Goal: Task Accomplishment & Management: Manage account settings

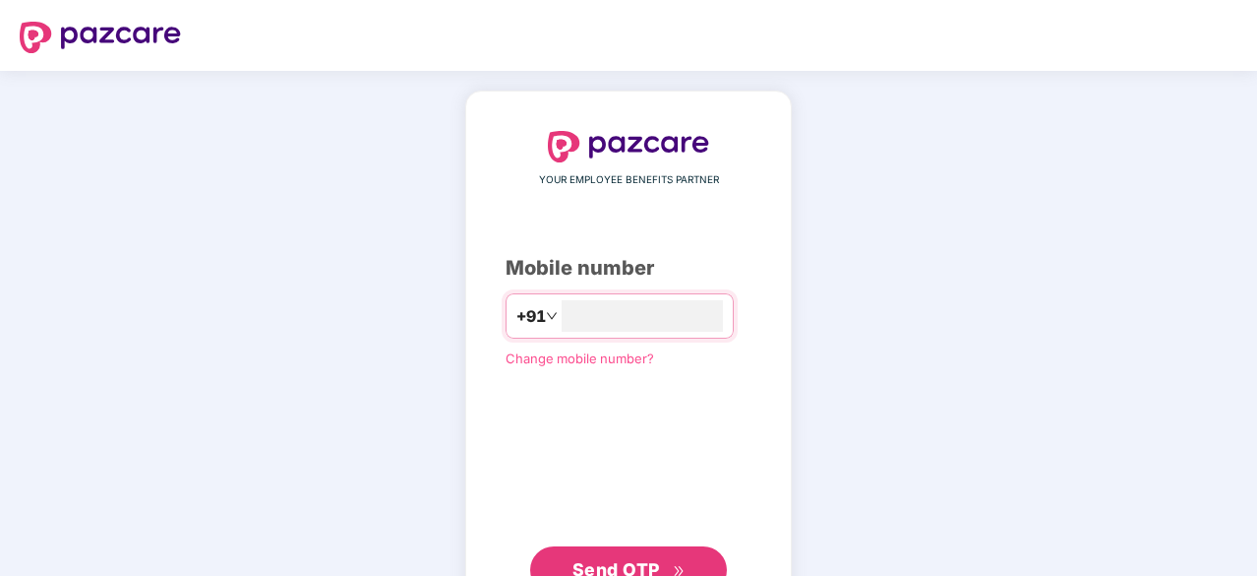
type input "**********"
click at [677, 552] on button "Send OTP" at bounding box center [628, 567] width 197 height 47
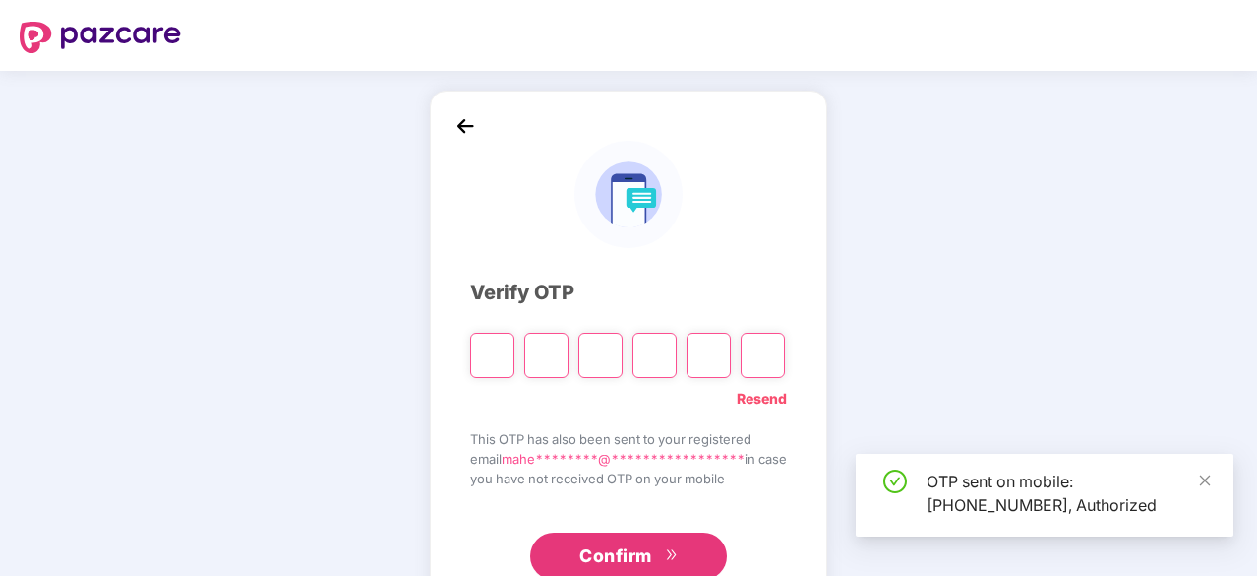
scroll to position [65, 0]
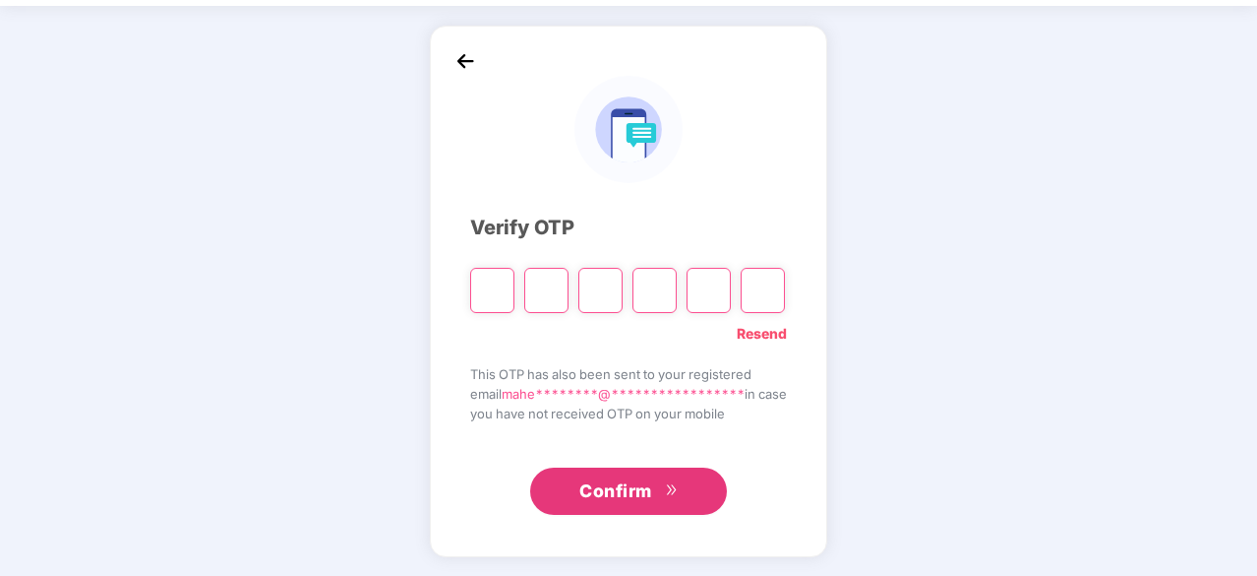
type input "*"
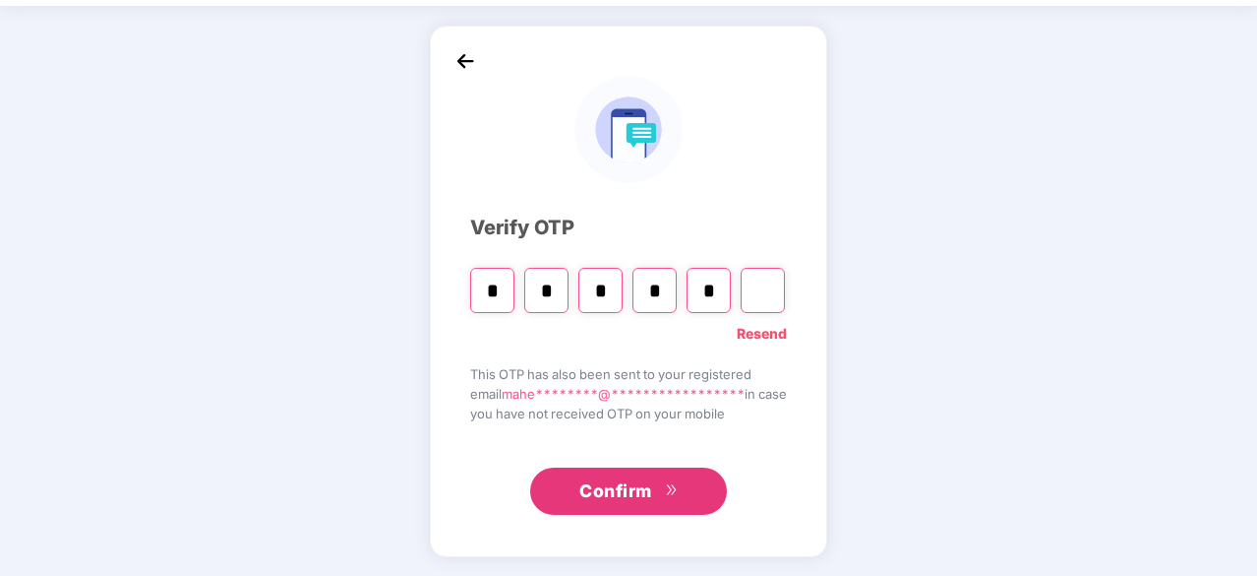
type input "*"
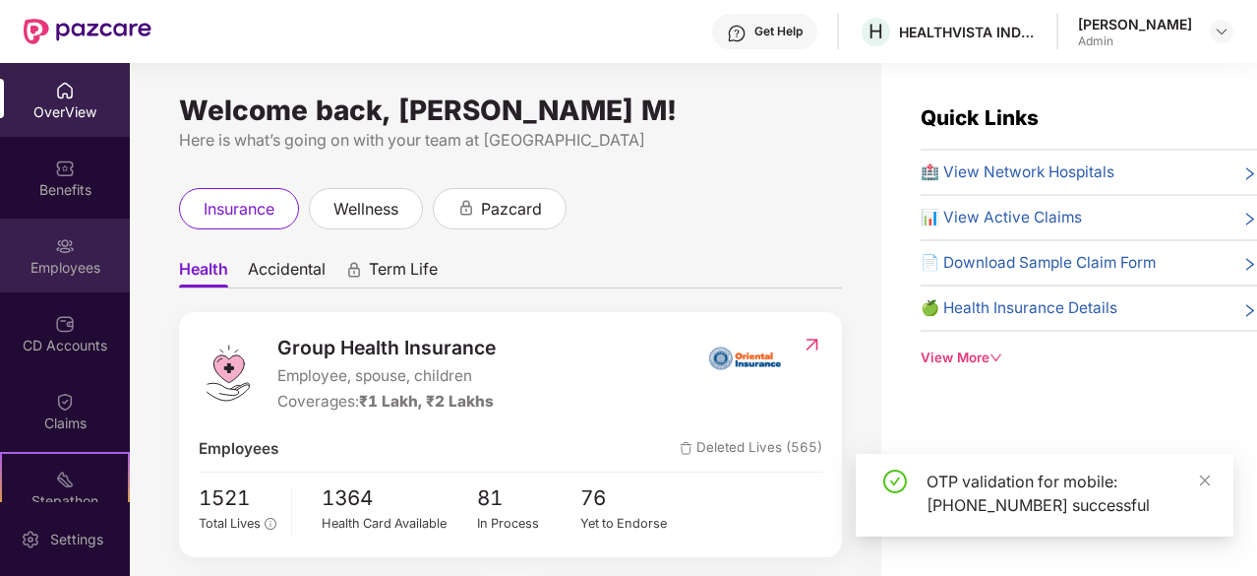
click at [73, 261] on div "Employees" at bounding box center [65, 268] width 130 height 20
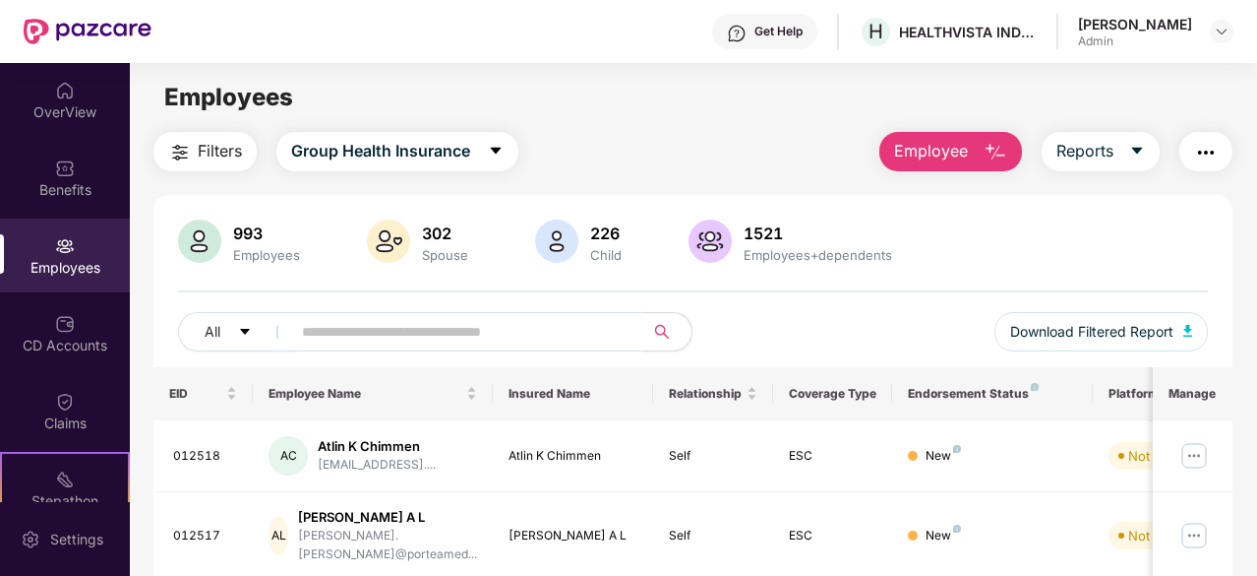
click at [944, 152] on span "Employee" at bounding box center [931, 151] width 74 height 25
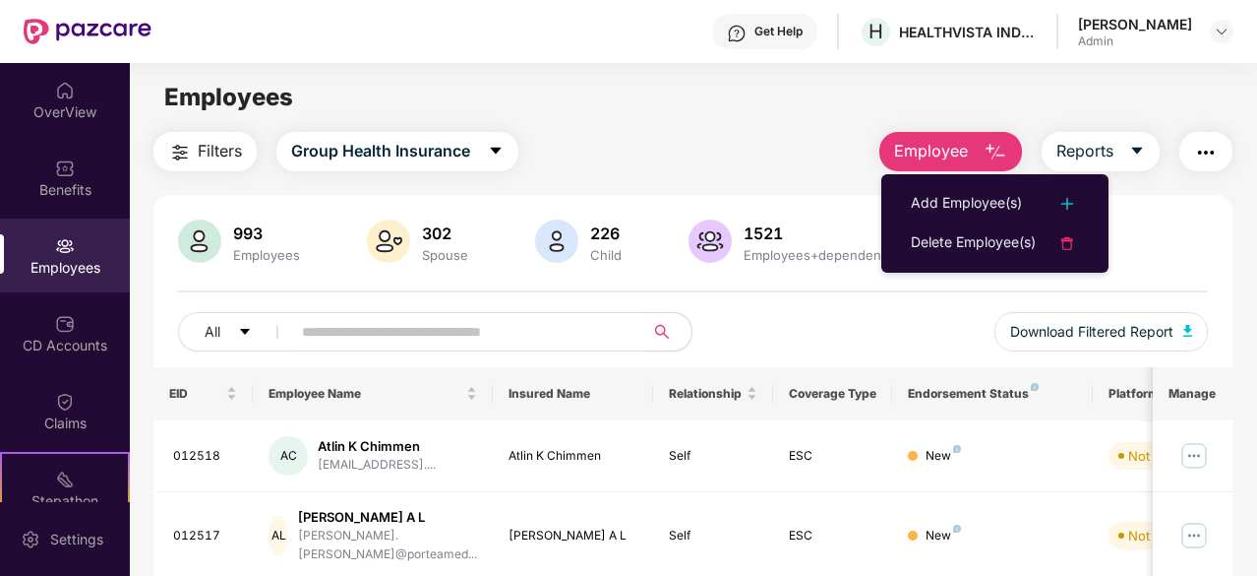
click at [300, 329] on span at bounding box center [461, 331] width 366 height 39
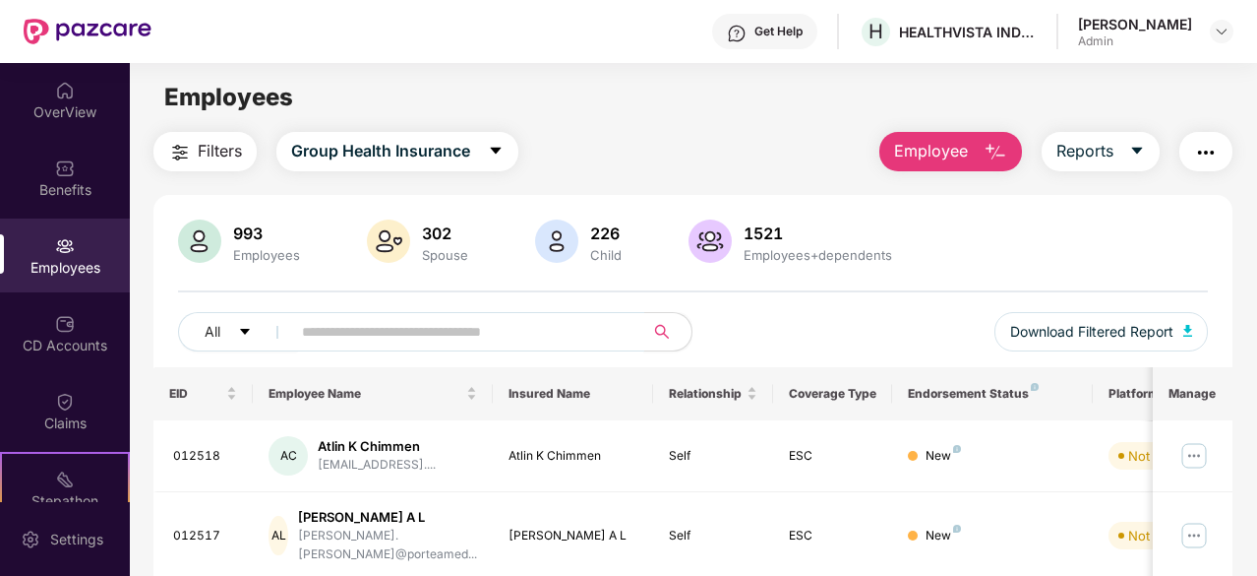
click at [300, 329] on span at bounding box center [461, 331] width 366 height 39
click at [458, 320] on input "text" at bounding box center [460, 332] width 316 height 30
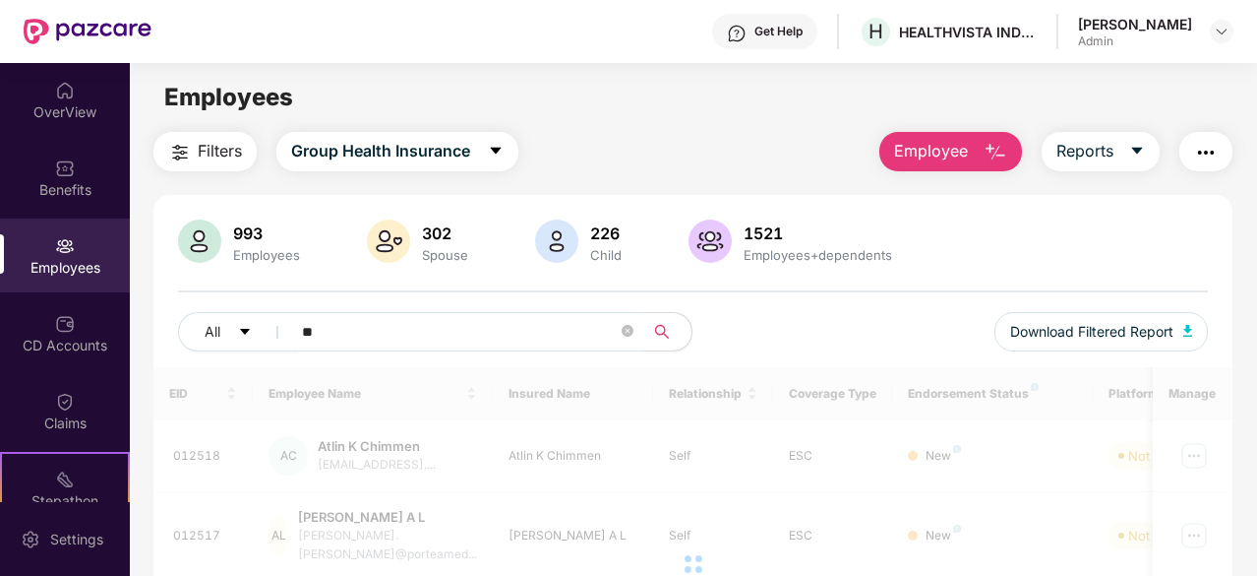
type input "*"
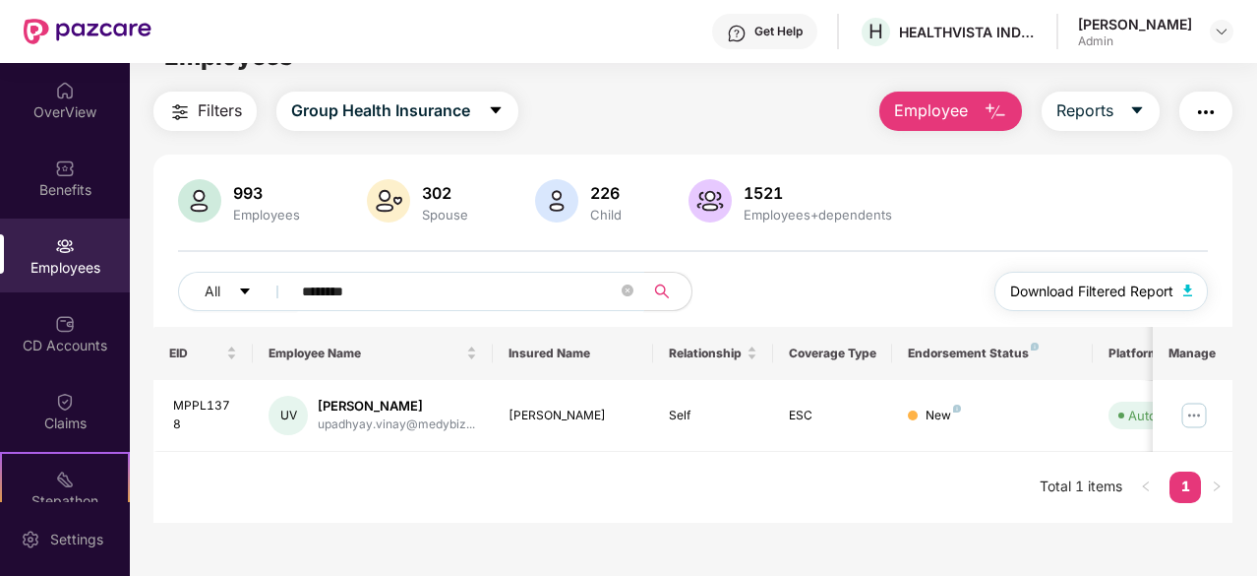
scroll to position [63, 0]
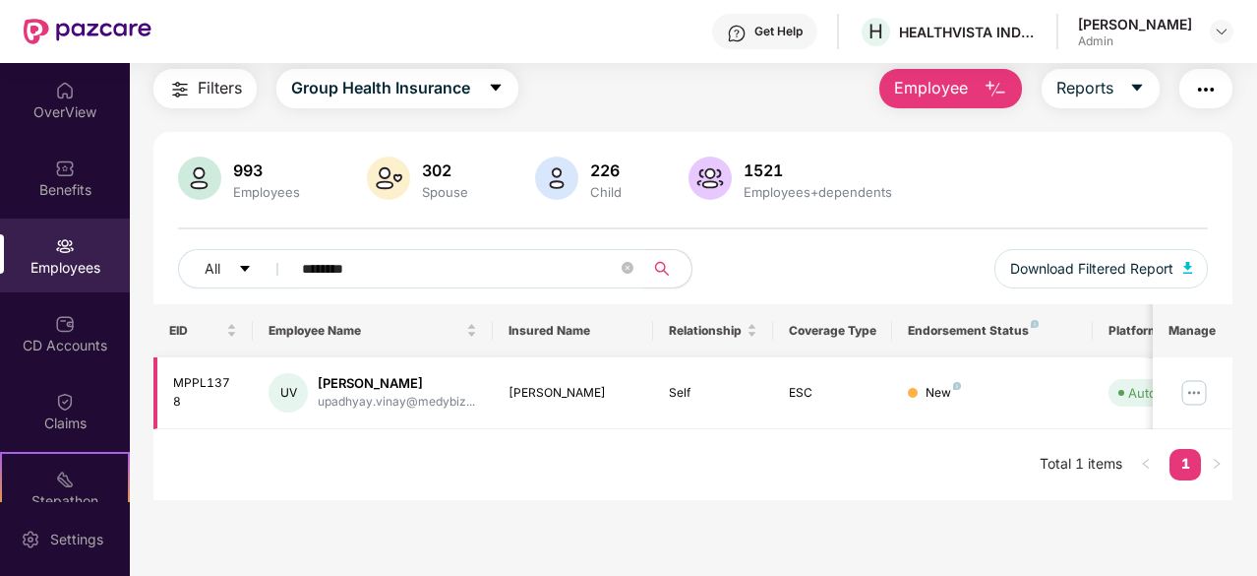
type input "********"
click at [1202, 390] on img at bounding box center [1194, 392] width 31 height 31
click at [1059, 370] on td "New" at bounding box center [992, 393] width 200 height 72
click at [197, 387] on div "MPPL1378" at bounding box center [205, 392] width 65 height 37
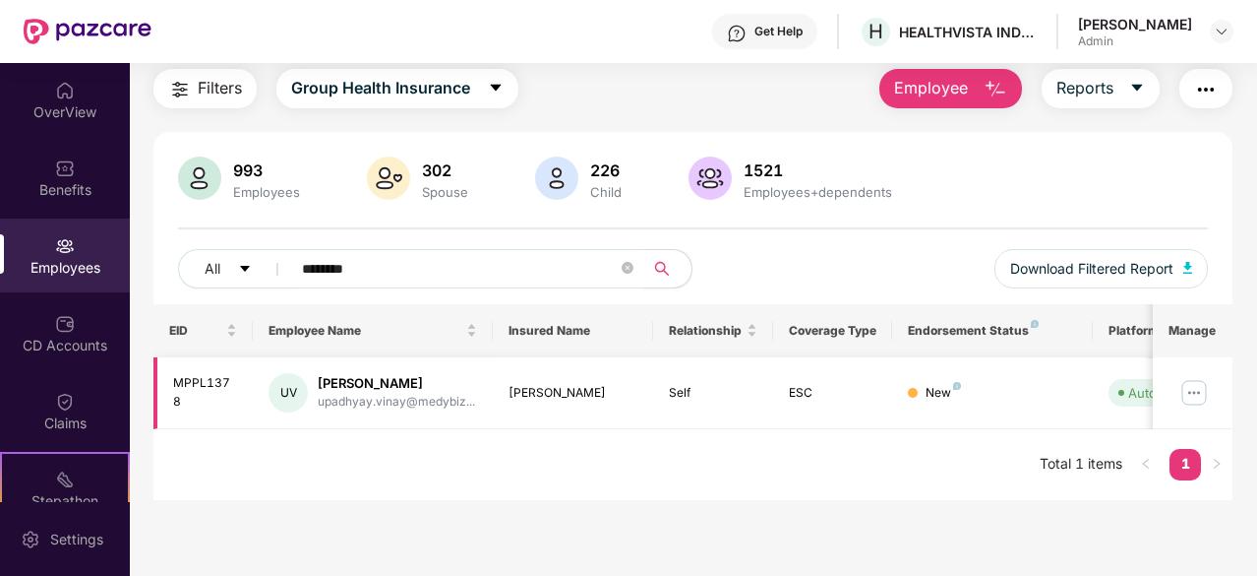
click at [368, 380] on div "Upadhyay Vinay" at bounding box center [396, 383] width 157 height 19
click at [1143, 265] on span "Download Filtered Report" at bounding box center [1091, 269] width 163 height 22
click at [1195, 391] on img at bounding box center [1194, 392] width 31 height 31
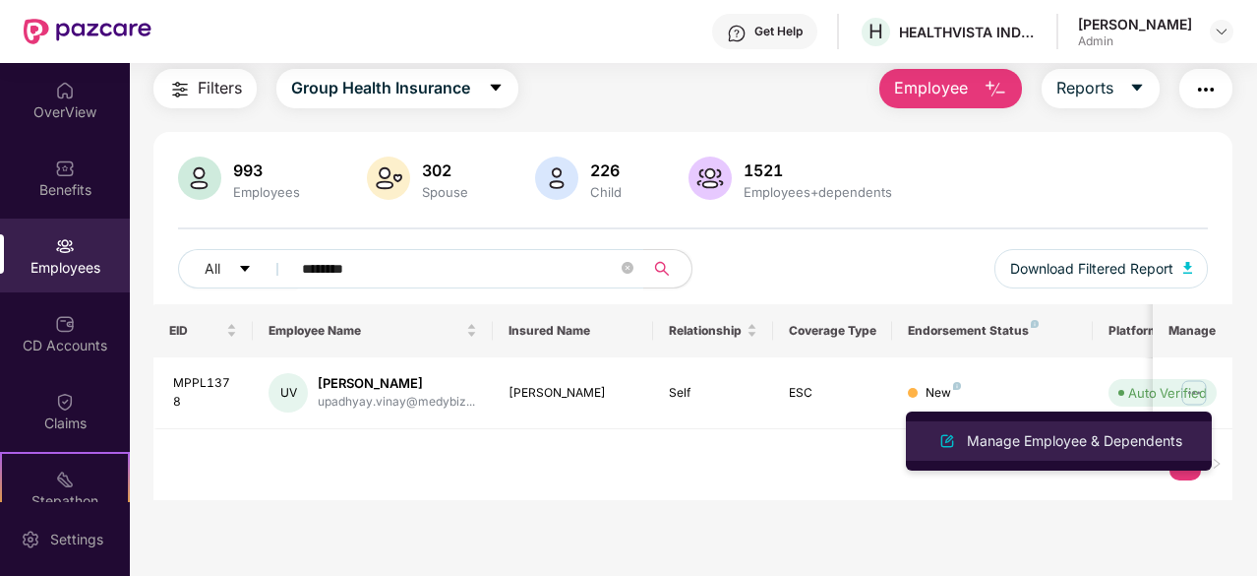
click at [998, 438] on div "Manage Employee & Dependents" at bounding box center [1074, 441] width 223 height 22
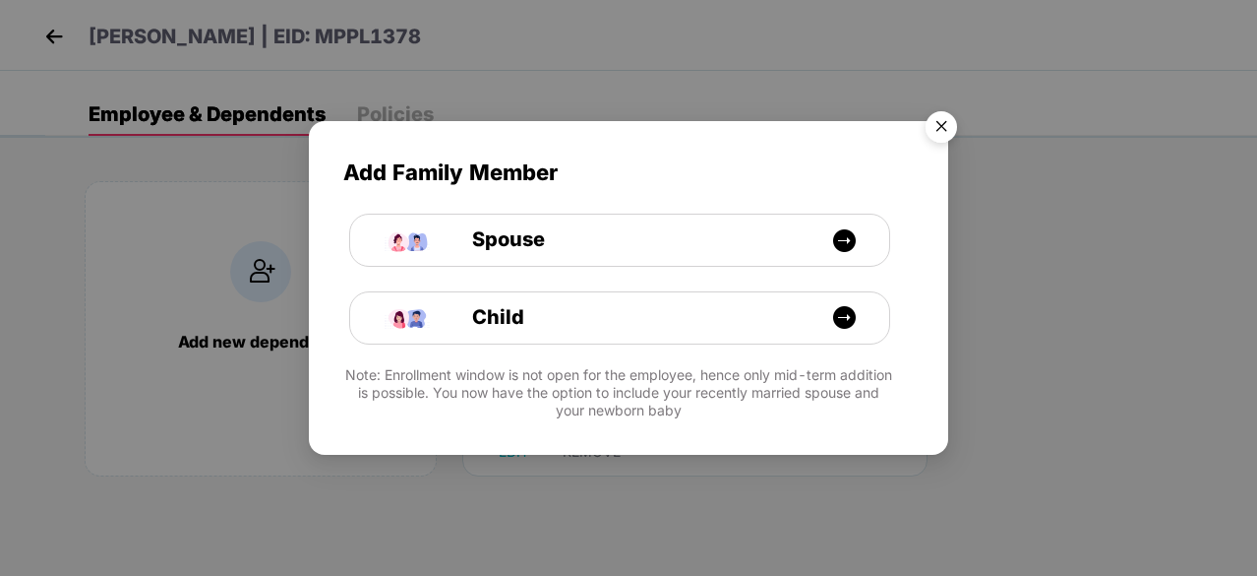
click at [944, 122] on img "Close" at bounding box center [941, 129] width 55 height 55
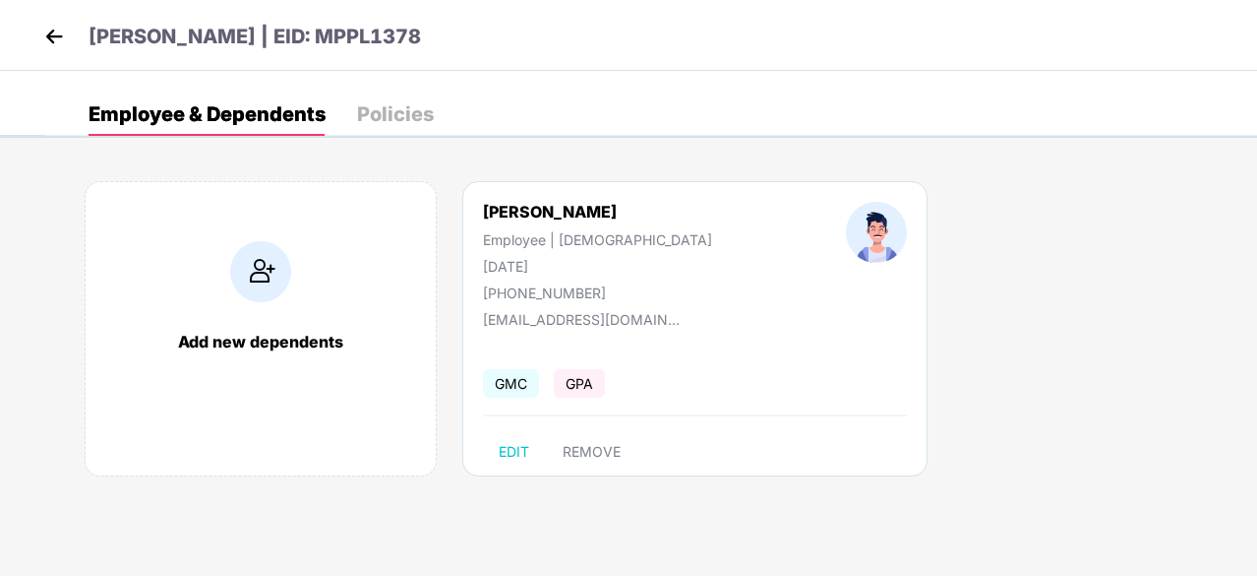
click at [49, 32] on img at bounding box center [54, 37] width 30 height 30
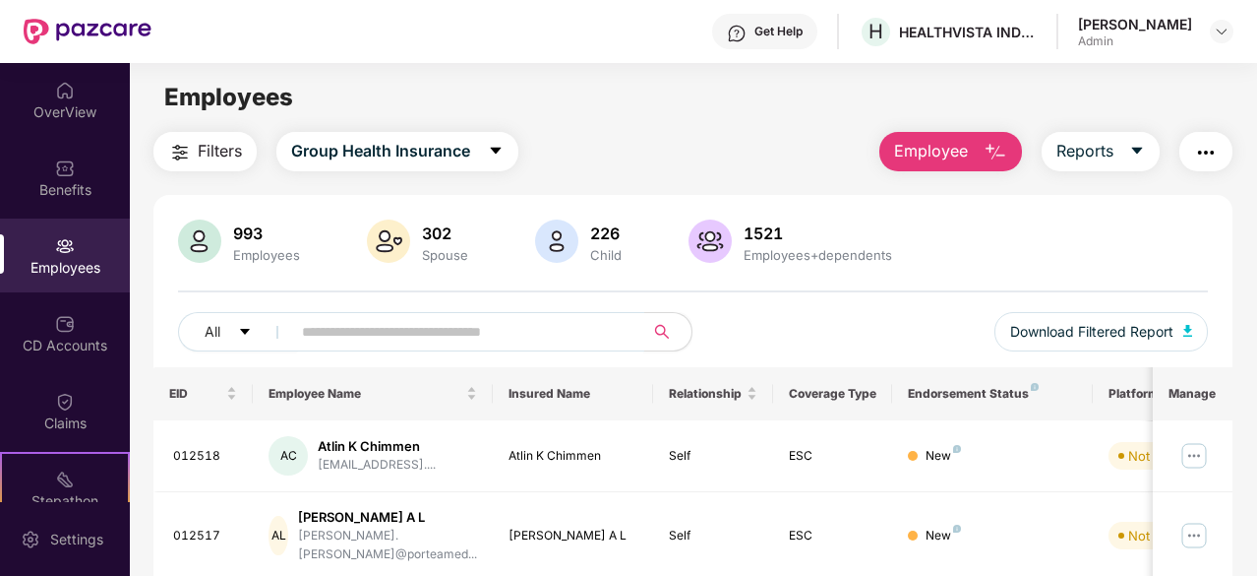
click at [362, 341] on input "text" at bounding box center [460, 332] width 316 height 30
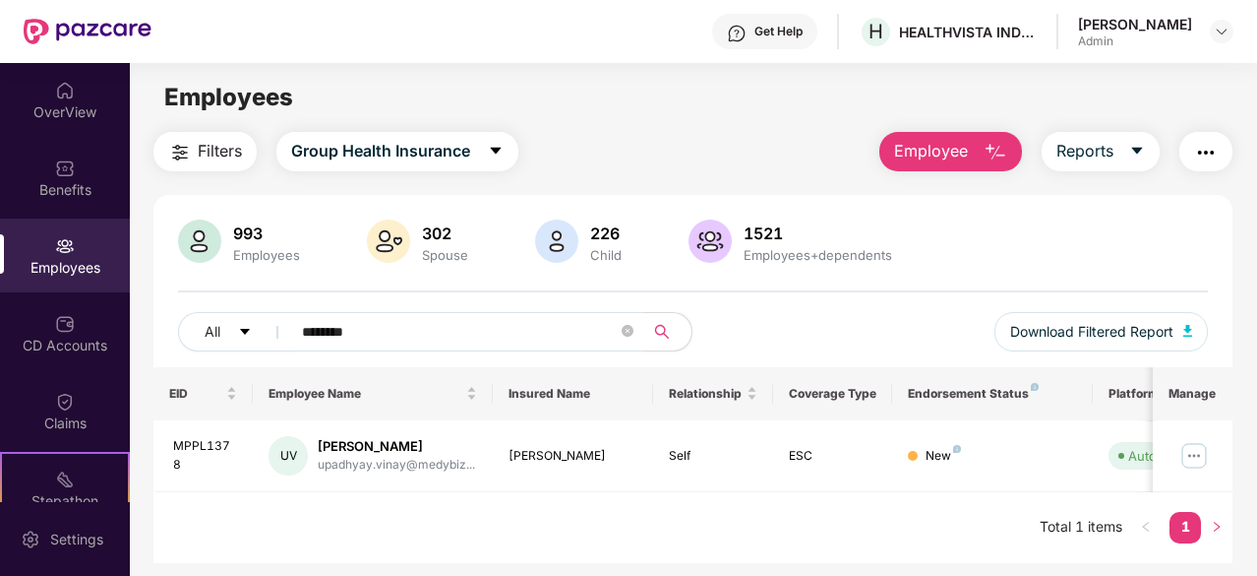
type input "********"
click at [1222, 151] on button "button" at bounding box center [1206, 151] width 53 height 39
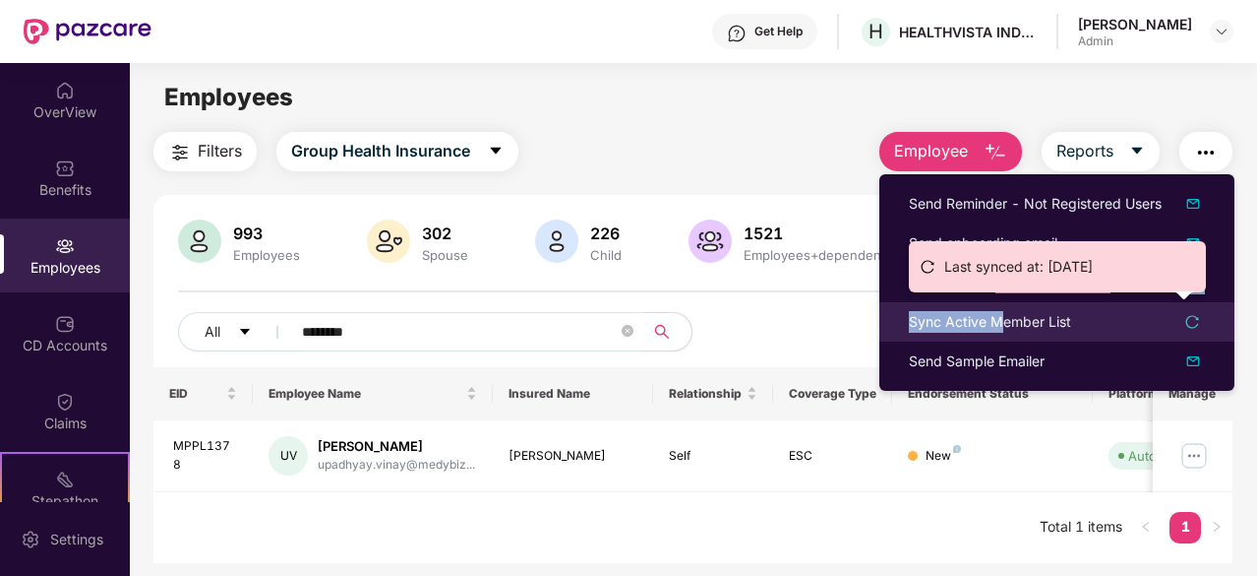
drag, startPoint x: 995, startPoint y: 288, endPoint x: 1000, endPoint y: 324, distance: 35.8
click at [1000, 324] on ul "Send Reminder - Not Registered Users Send onboarding email Send Ecard(s) - All …" at bounding box center [1057, 282] width 355 height 216
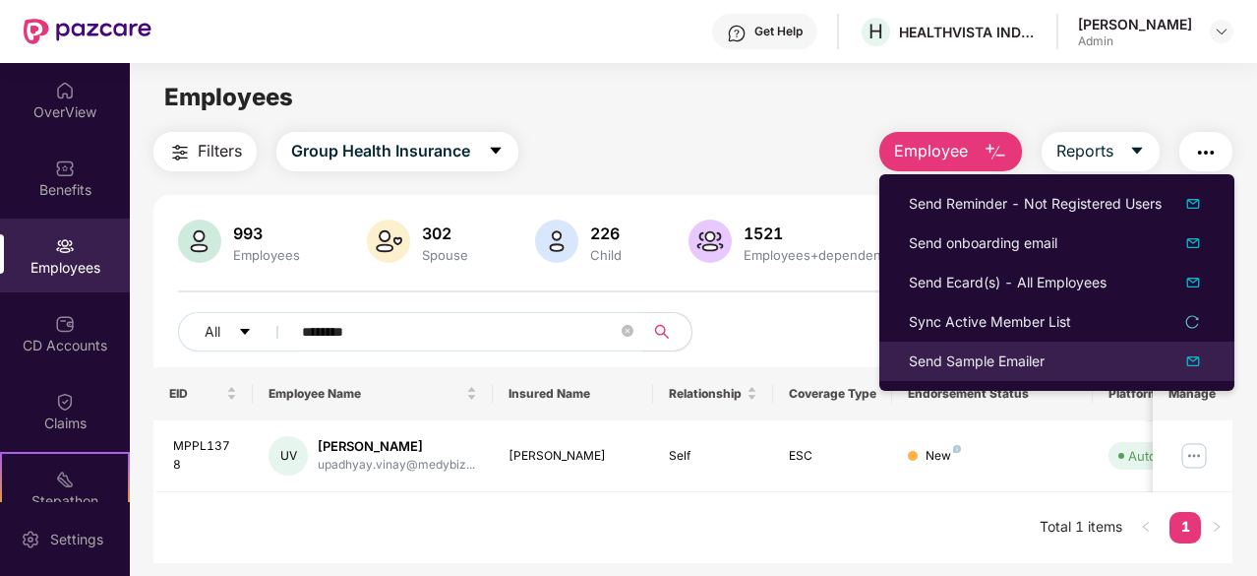
click at [1007, 362] on div "Send Sample Emailer" at bounding box center [977, 361] width 136 height 22
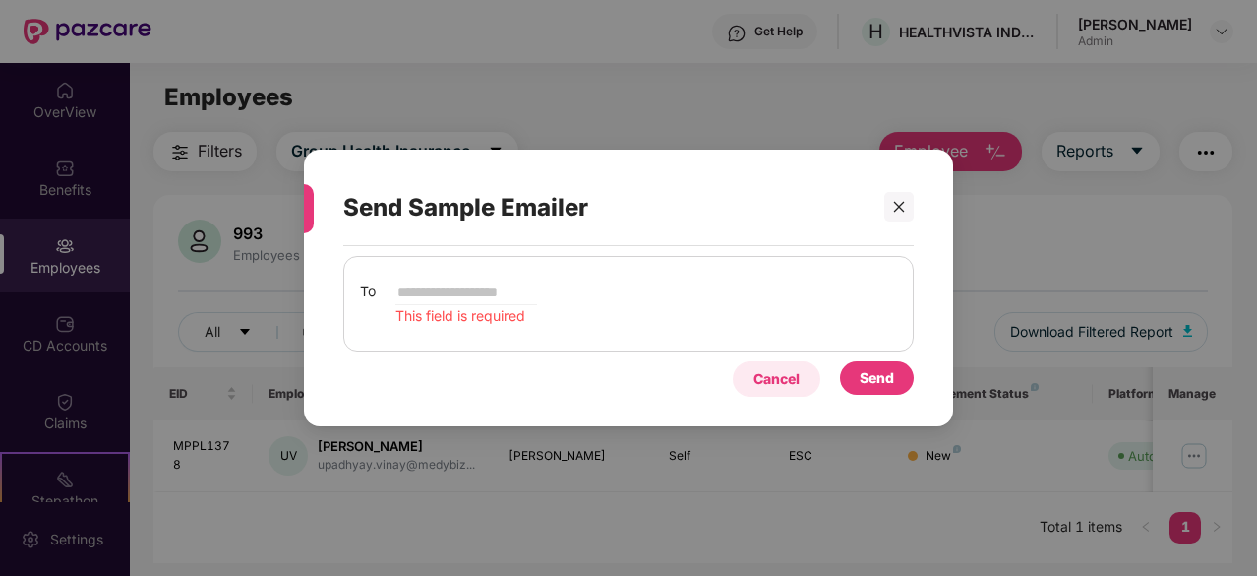
click at [769, 393] on div "Cancel" at bounding box center [777, 378] width 88 height 35
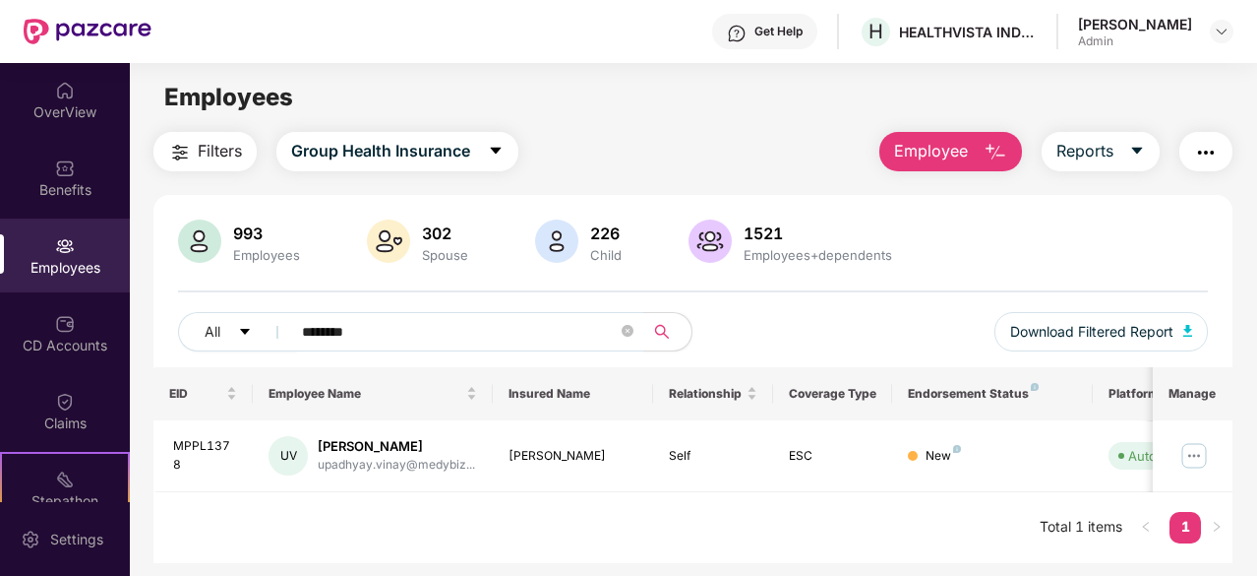
click at [911, 317] on div "All ******** Download Filtered Report" at bounding box center [693, 339] width 1030 height 55
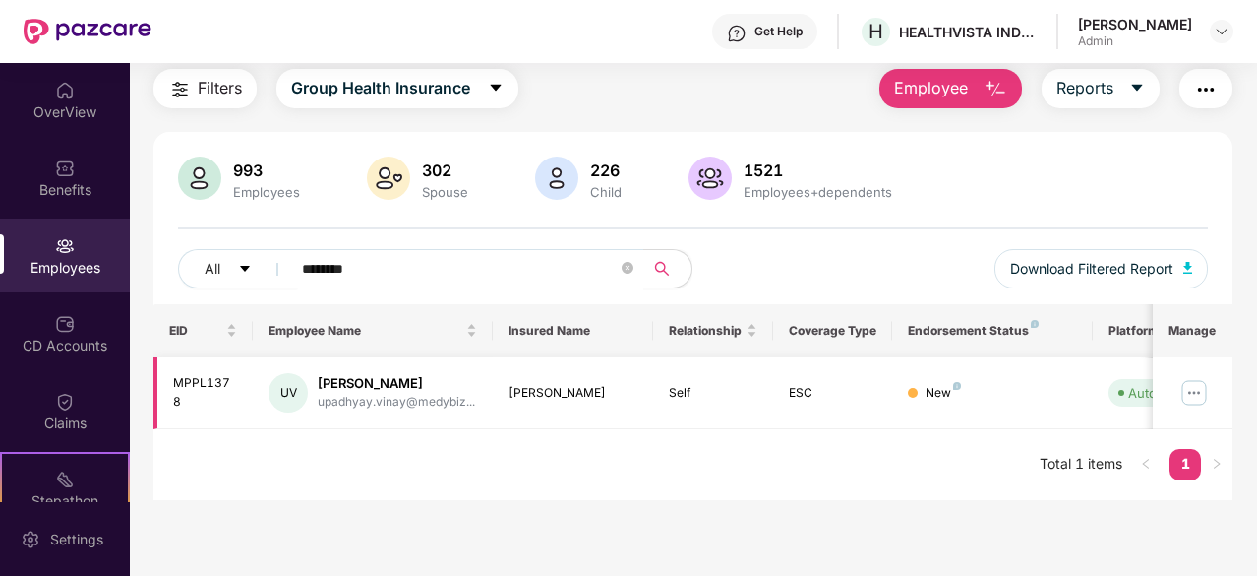
click at [391, 379] on div "Upadhyay Vinay" at bounding box center [396, 383] width 157 height 19
click at [1203, 91] on img "button" at bounding box center [1206, 90] width 24 height 24
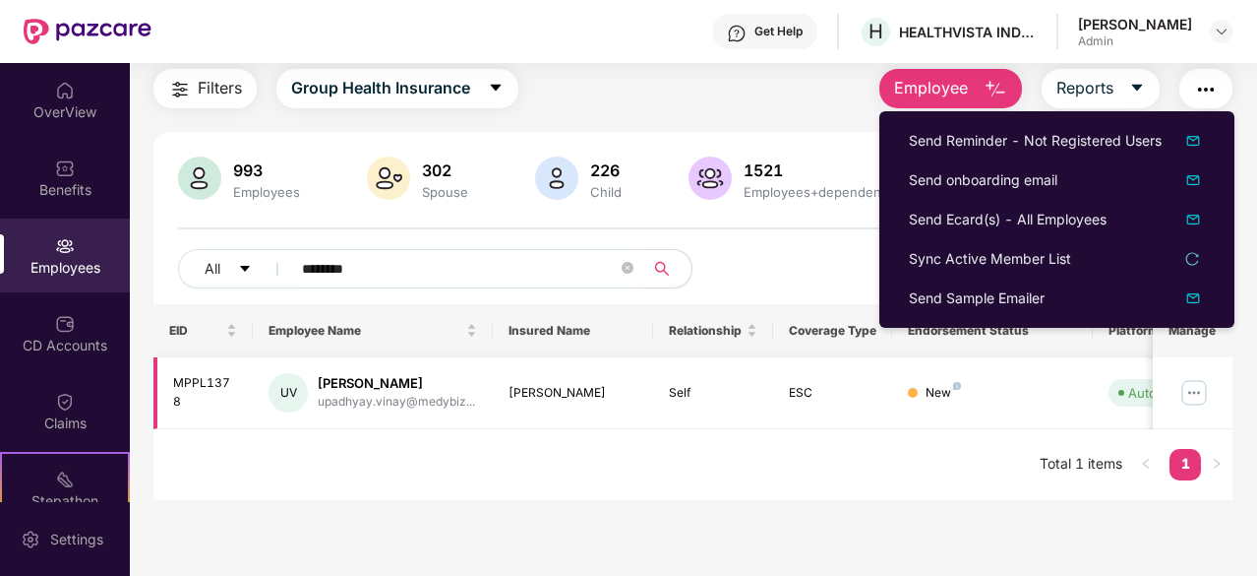
click at [935, 426] on td "New" at bounding box center [992, 393] width 200 height 72
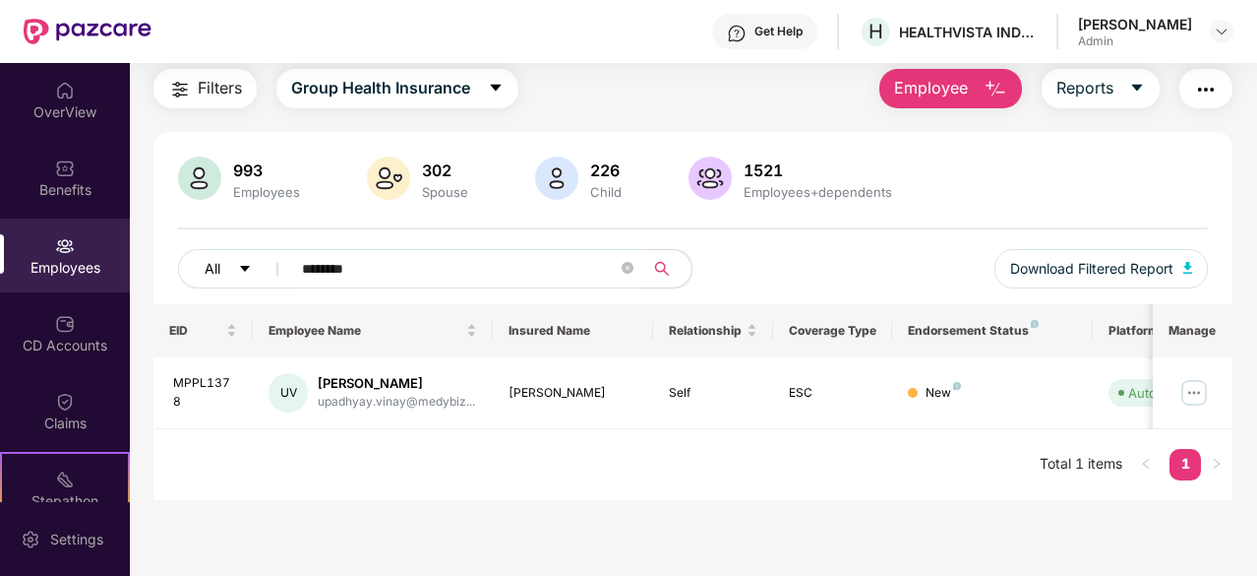
click at [238, 265] on icon "caret-down" at bounding box center [245, 269] width 14 height 14
click at [820, 467] on div "EID Employee Name Insured Name Relationship Coverage Type Endorsement Status Pl…" at bounding box center [692, 402] width 1079 height 196
drag, startPoint x: 220, startPoint y: 387, endPoint x: 763, endPoint y: 445, distance: 546.2
click at [763, 445] on div "EID Employee Name Insured Name Relationship Coverage Type Endorsement Status Pl…" at bounding box center [692, 402] width 1079 height 196
click at [1186, 391] on img at bounding box center [1194, 392] width 31 height 31
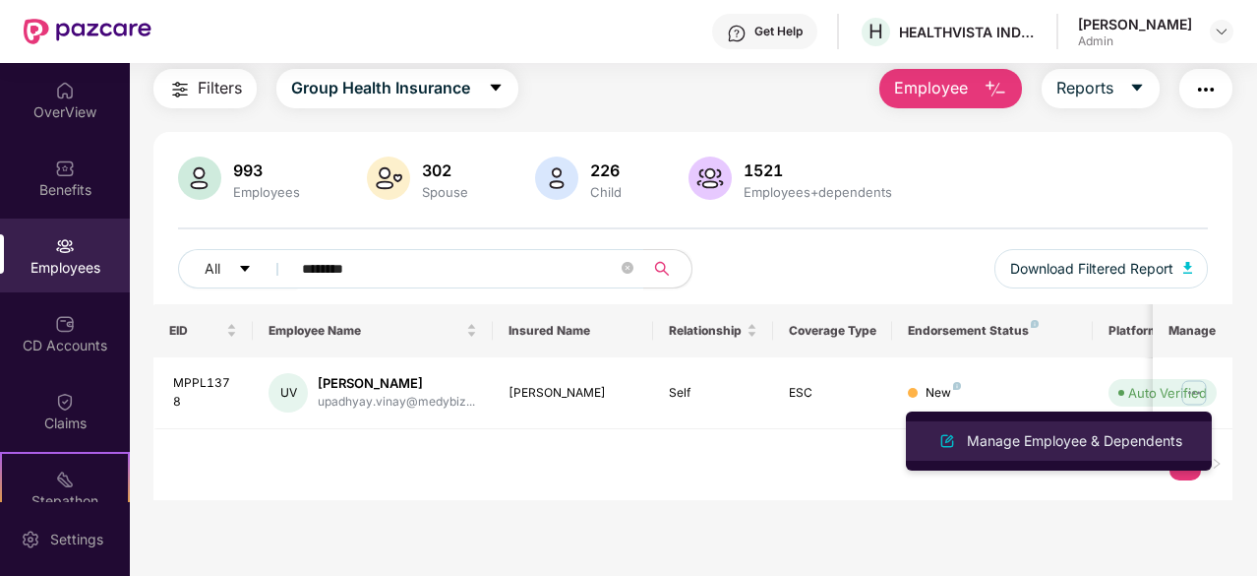
click at [1043, 446] on div "Manage Employee & Dependents" at bounding box center [1074, 441] width 223 height 22
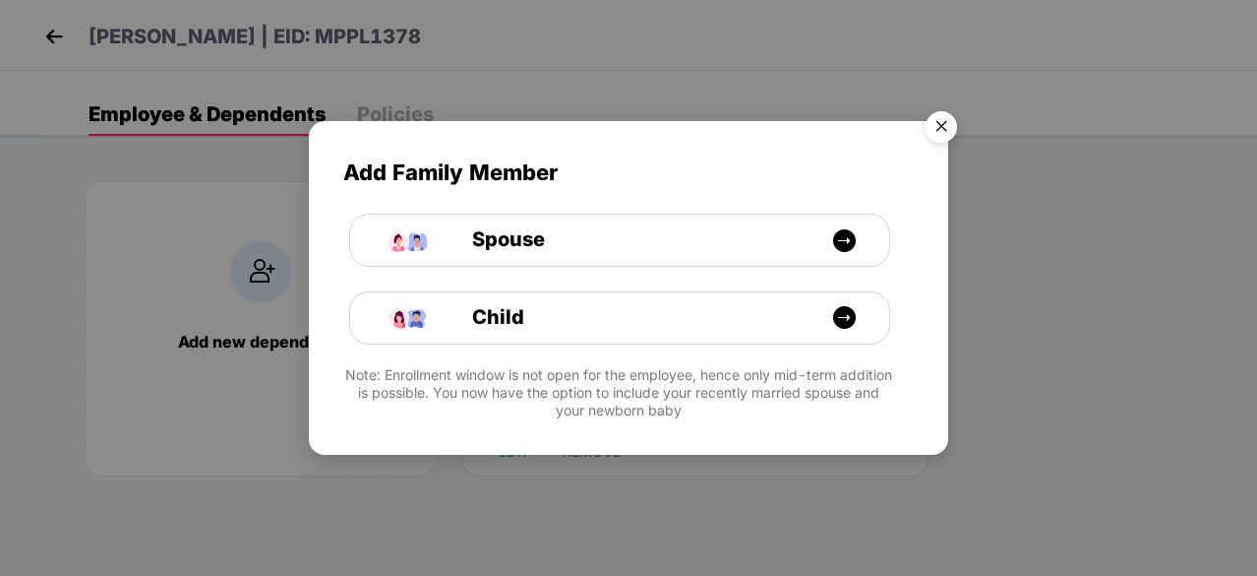
click at [941, 124] on img "Close" at bounding box center [941, 129] width 55 height 55
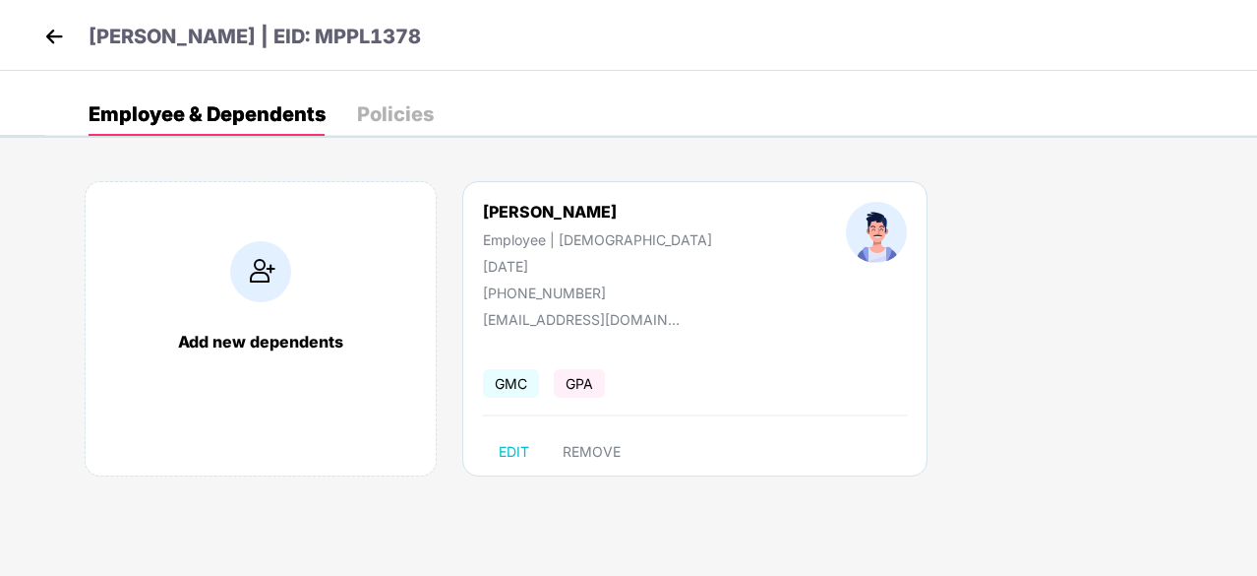
drag, startPoint x: 669, startPoint y: 318, endPoint x: 517, endPoint y: 291, distance: 153.8
click at [517, 291] on div "+918490046370" at bounding box center [597, 292] width 229 height 17
click at [779, 231] on div at bounding box center [876, 251] width 195 height 99
drag, startPoint x: 1256, startPoint y: 0, endPoint x: 831, endPoint y: 308, distance: 524.8
click at [831, 308] on div "Add new dependents Upadhyay Vinay Employee | Male 01 June 2001 +918490046370 up…" at bounding box center [651, 339] width 1212 height 374
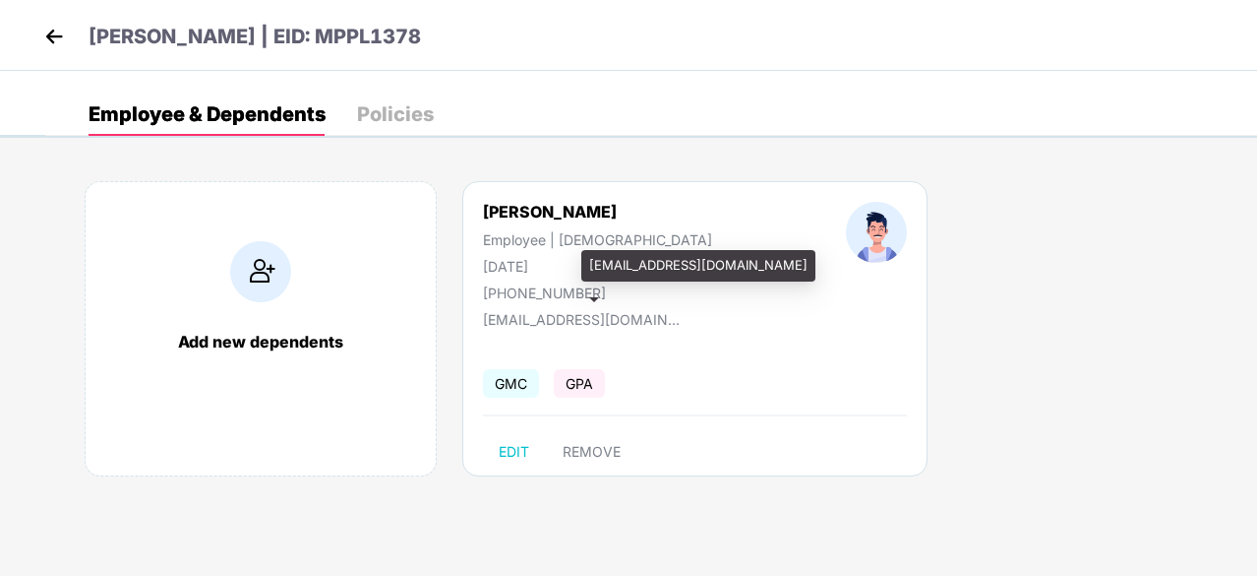
click at [590, 315] on div "upadhyay.vinay@medybizpharma.com" at bounding box center [581, 319] width 197 height 17
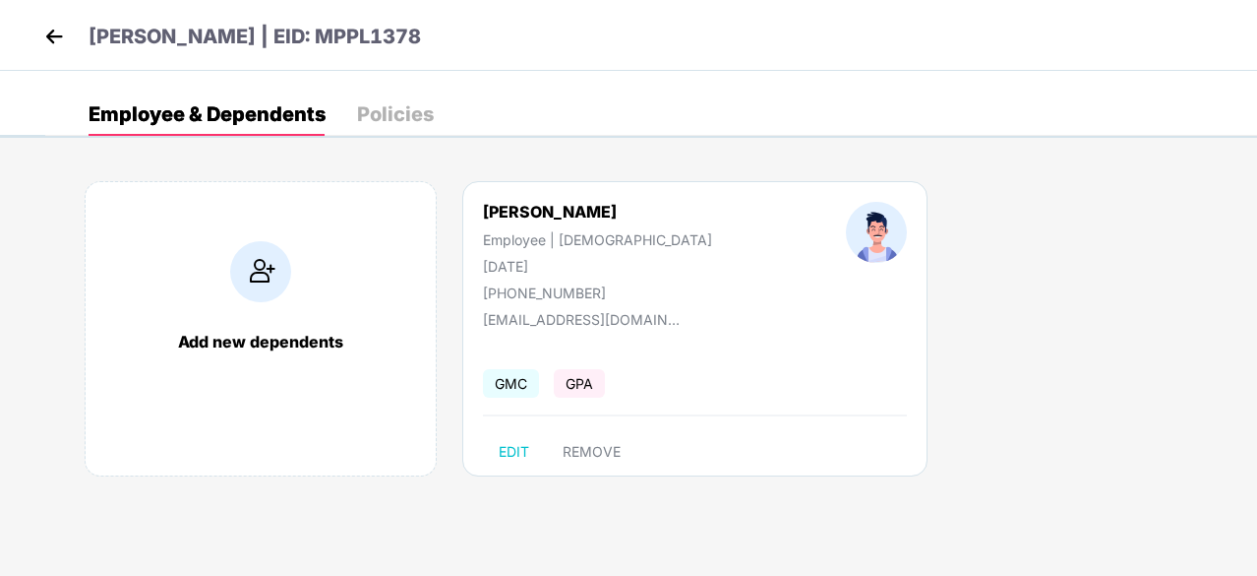
click at [51, 33] on img at bounding box center [54, 37] width 30 height 30
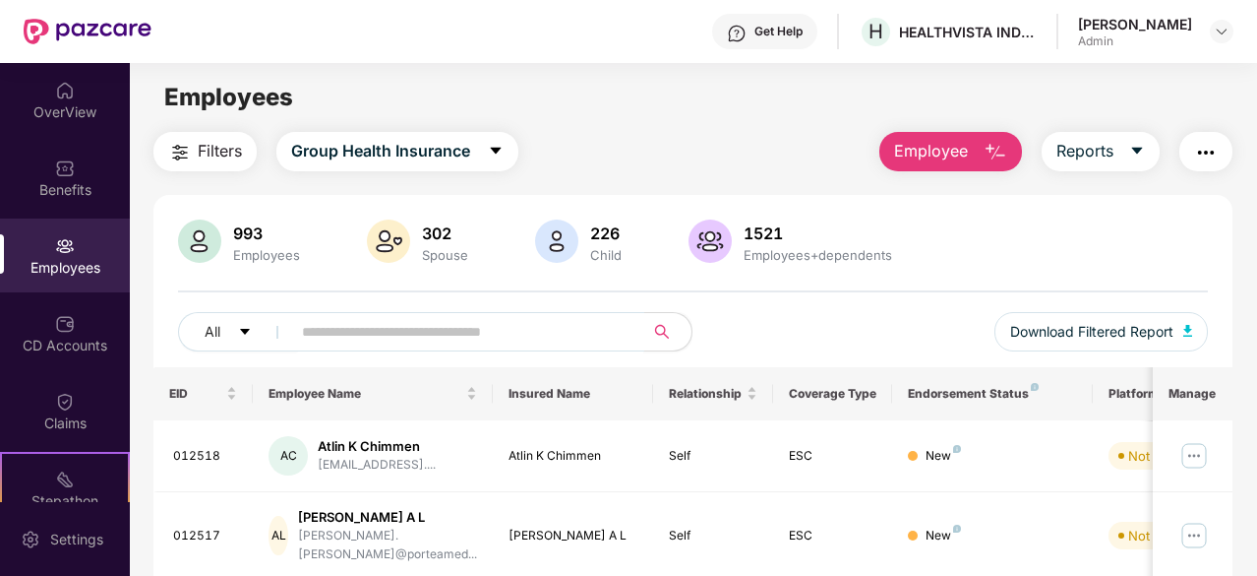
click at [319, 332] on input "text" at bounding box center [460, 332] width 316 height 30
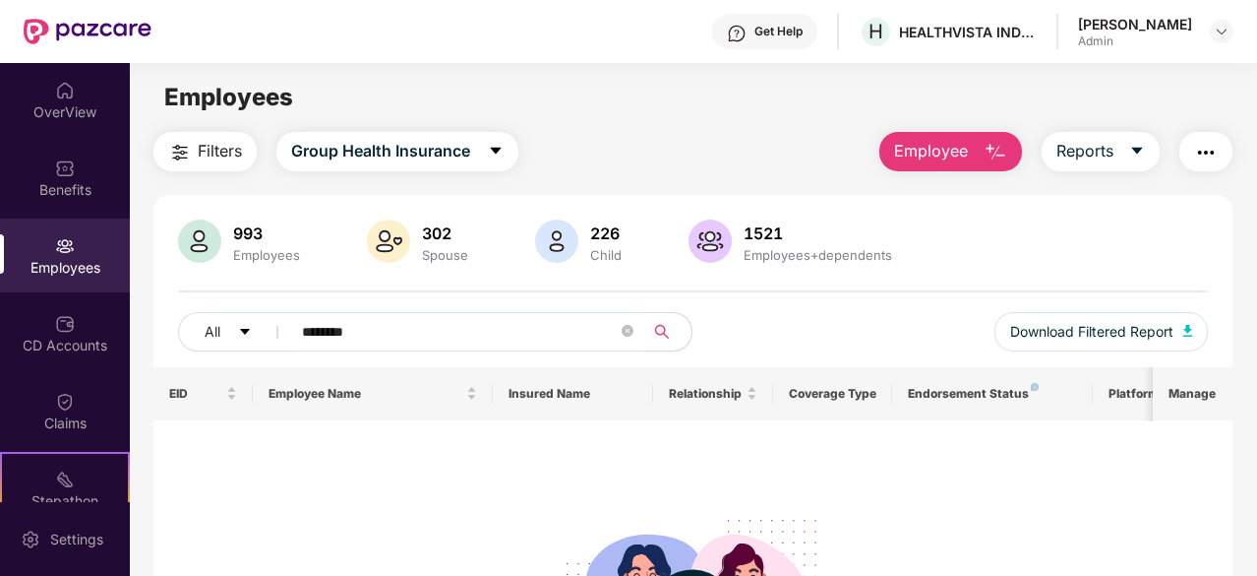
click at [328, 331] on input "********" at bounding box center [460, 332] width 316 height 30
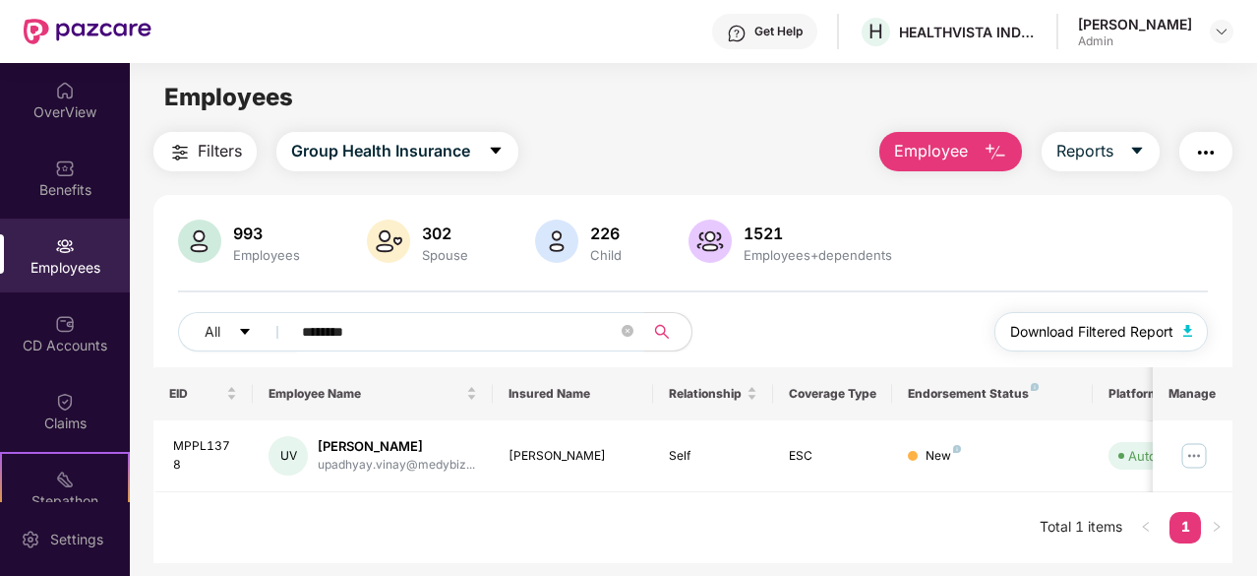
type input "********"
click at [1193, 330] on img "button" at bounding box center [1189, 331] width 10 height 12
click at [1197, 454] on img at bounding box center [1194, 455] width 31 height 31
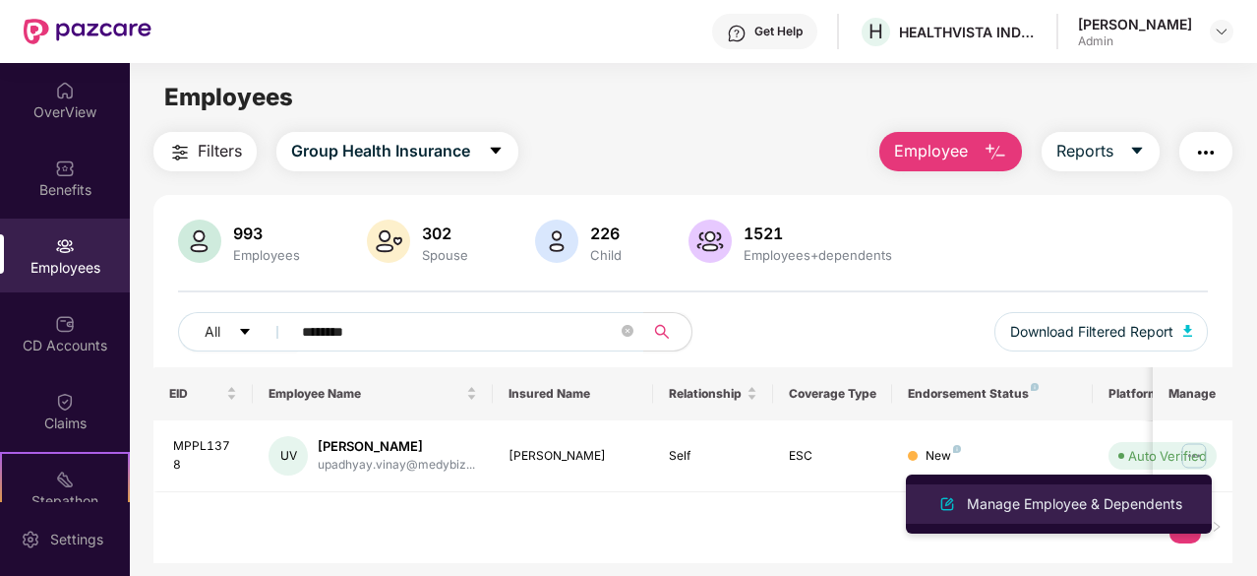
click at [1032, 499] on div "Manage Employee & Dependents" at bounding box center [1074, 504] width 223 height 22
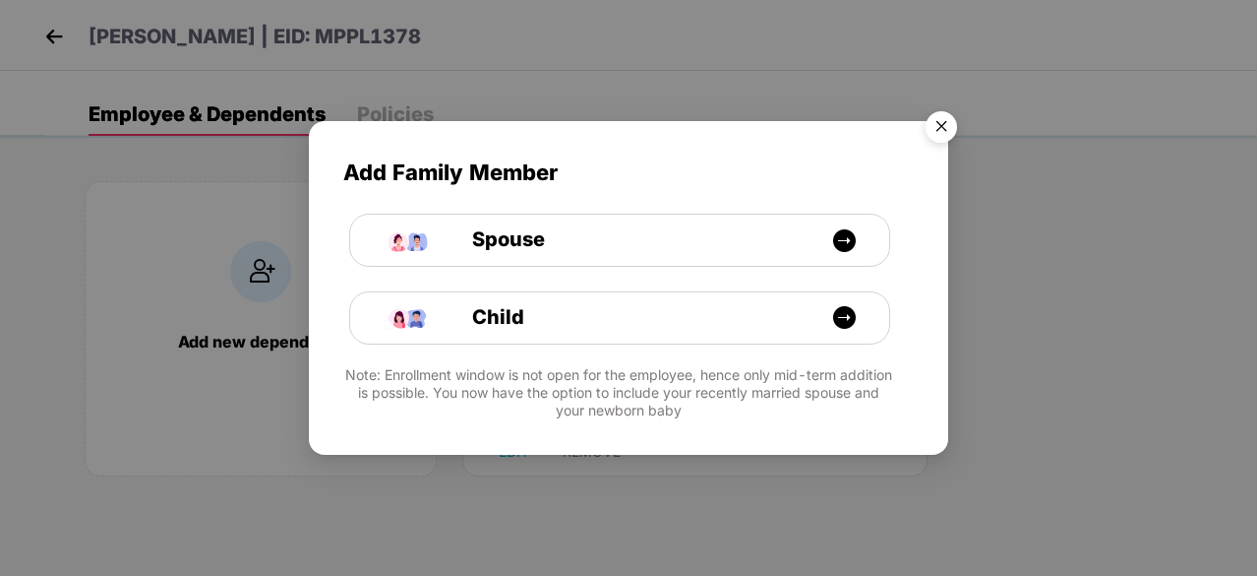
click at [946, 125] on img "Close" at bounding box center [941, 129] width 55 height 55
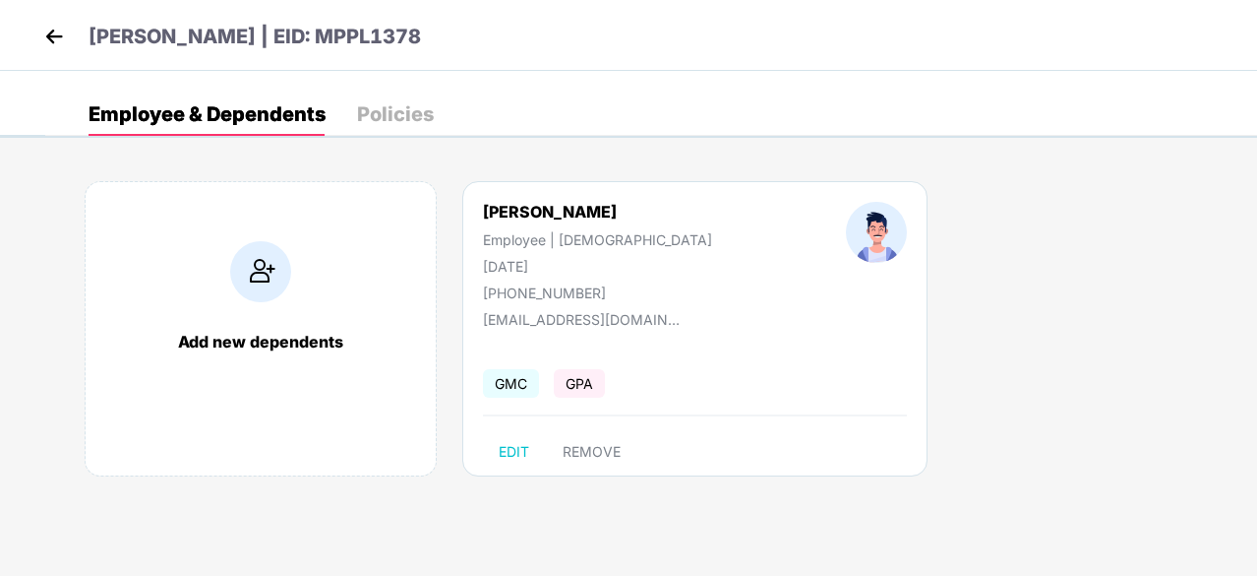
click at [49, 32] on img at bounding box center [54, 37] width 30 height 30
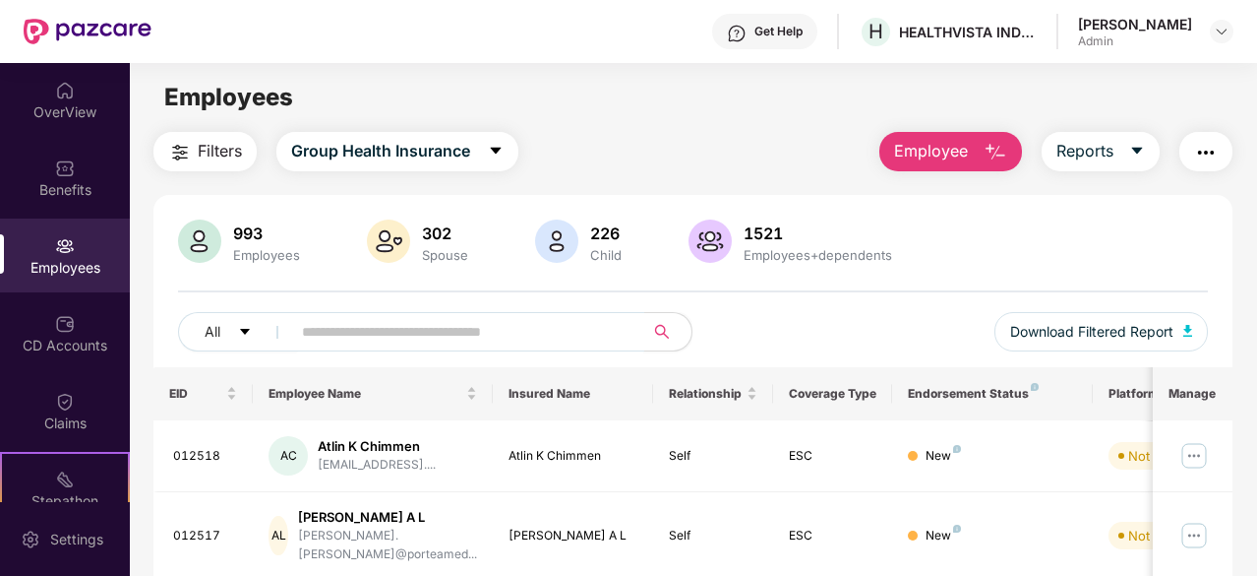
click at [458, 323] on input "text" at bounding box center [460, 332] width 316 height 30
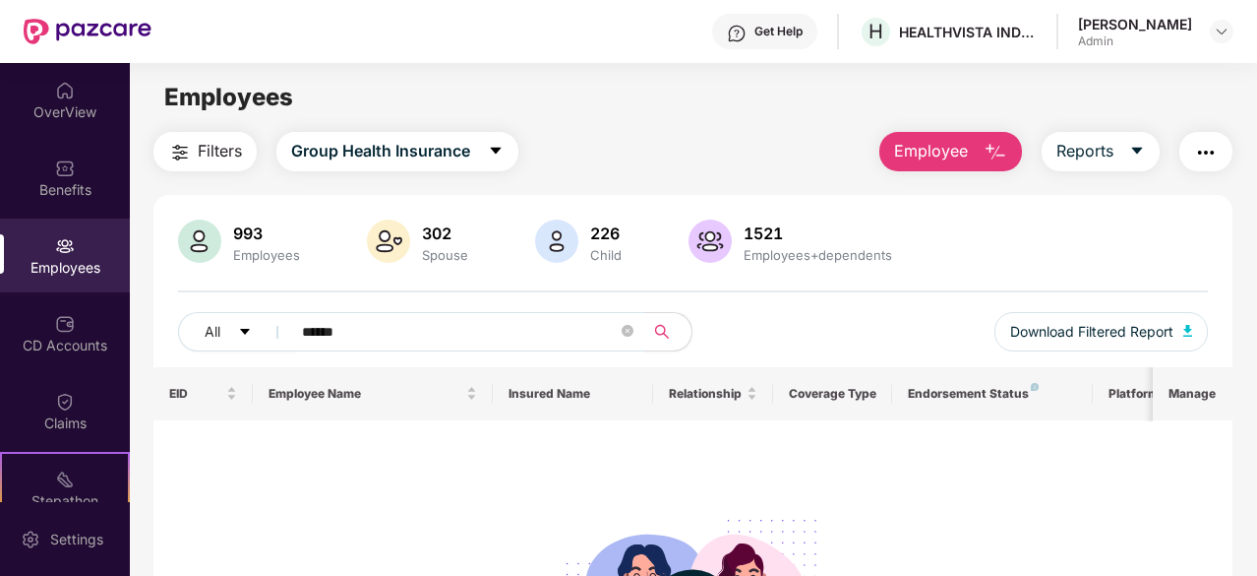
type input "******"
click at [671, 326] on span "search" at bounding box center [662, 332] width 38 height 16
click at [368, 327] on input "******" at bounding box center [460, 332] width 316 height 30
drag, startPoint x: 368, startPoint y: 327, endPoint x: 329, endPoint y: 326, distance: 39.4
click at [329, 326] on input "******" at bounding box center [460, 332] width 316 height 30
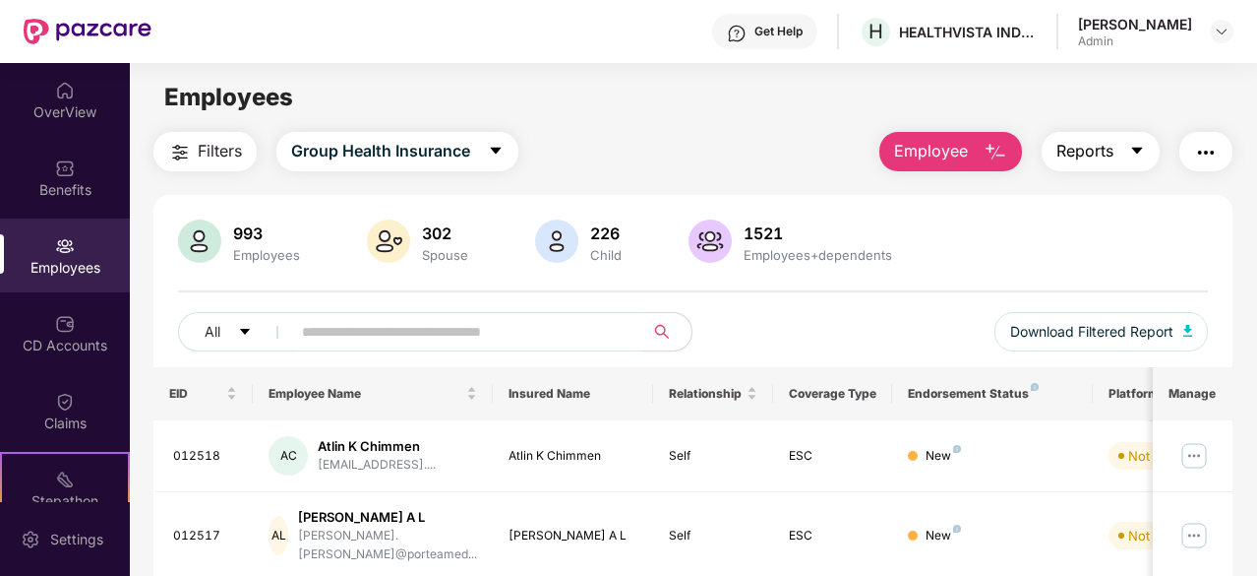
click at [1143, 149] on icon "caret-down" at bounding box center [1137, 151] width 11 height 7
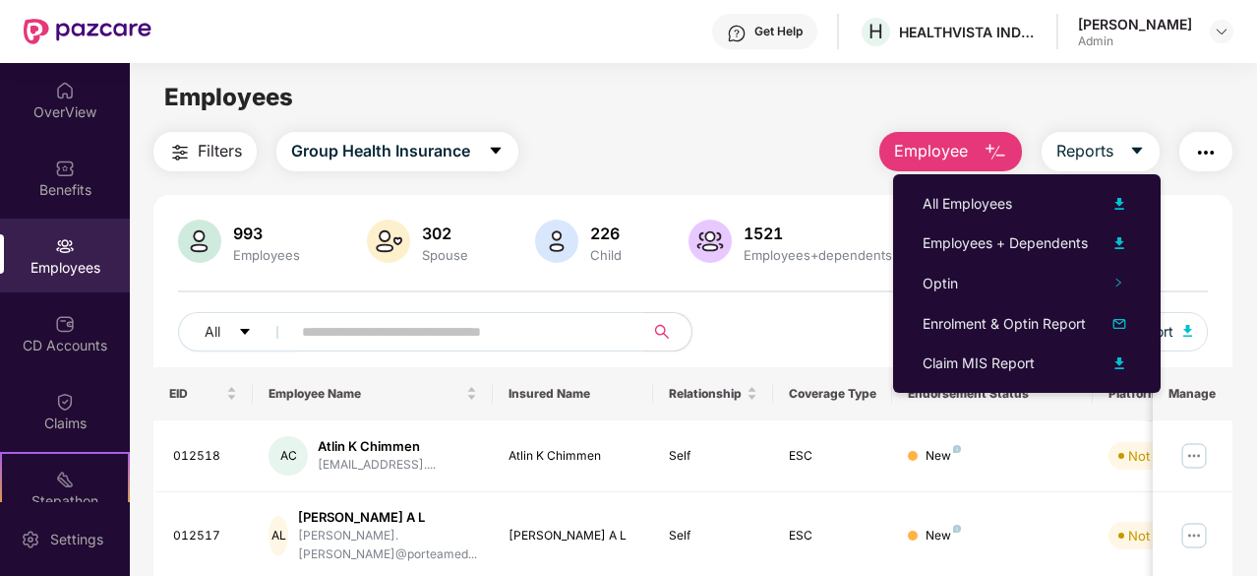
click at [1216, 144] on img "button" at bounding box center [1206, 153] width 24 height 24
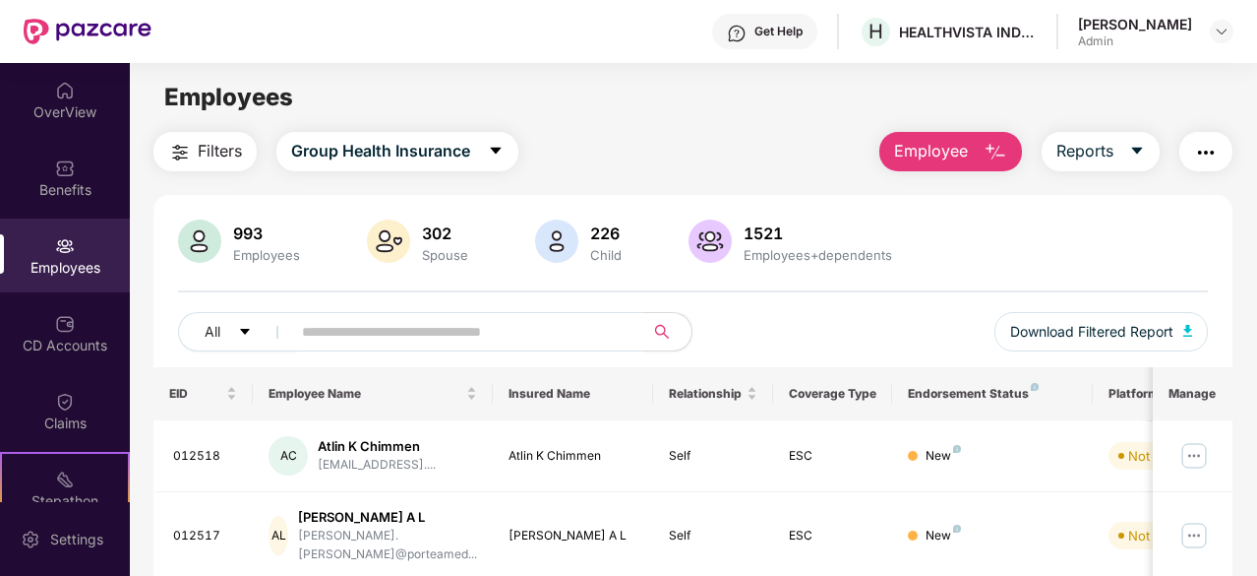
click at [425, 328] on input "text" at bounding box center [460, 332] width 316 height 30
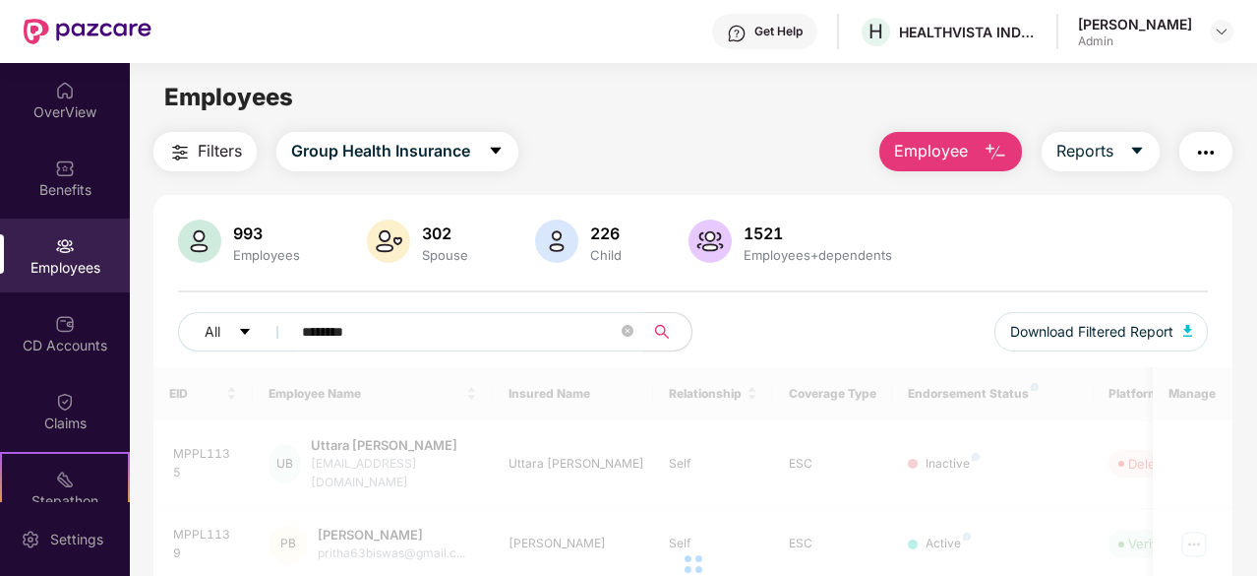
type input "********"
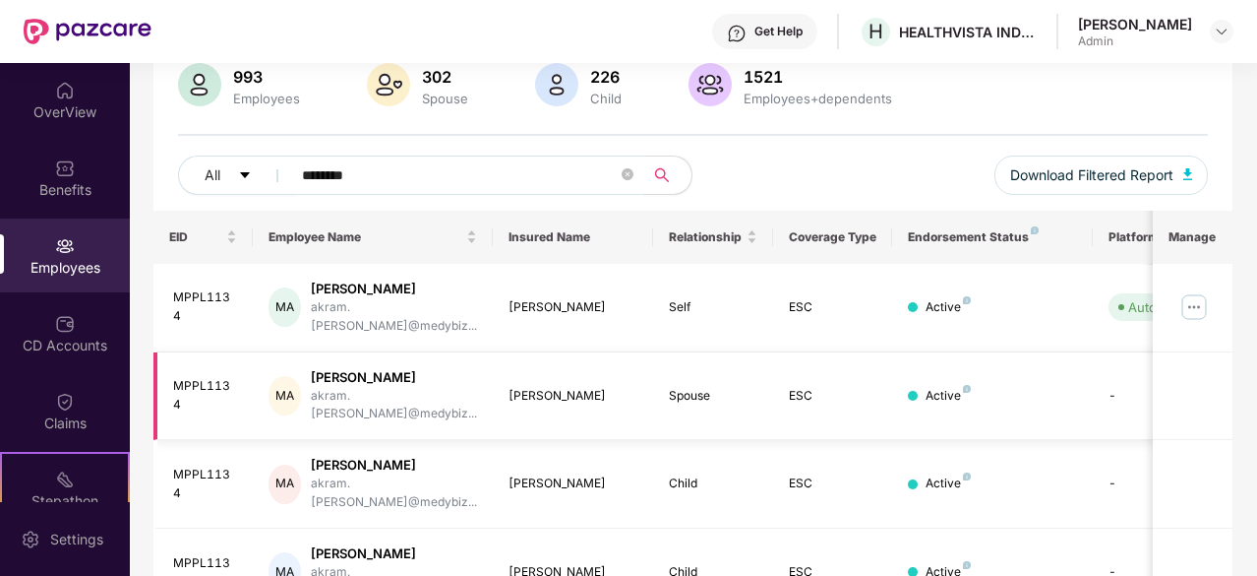
scroll to position [197, 0]
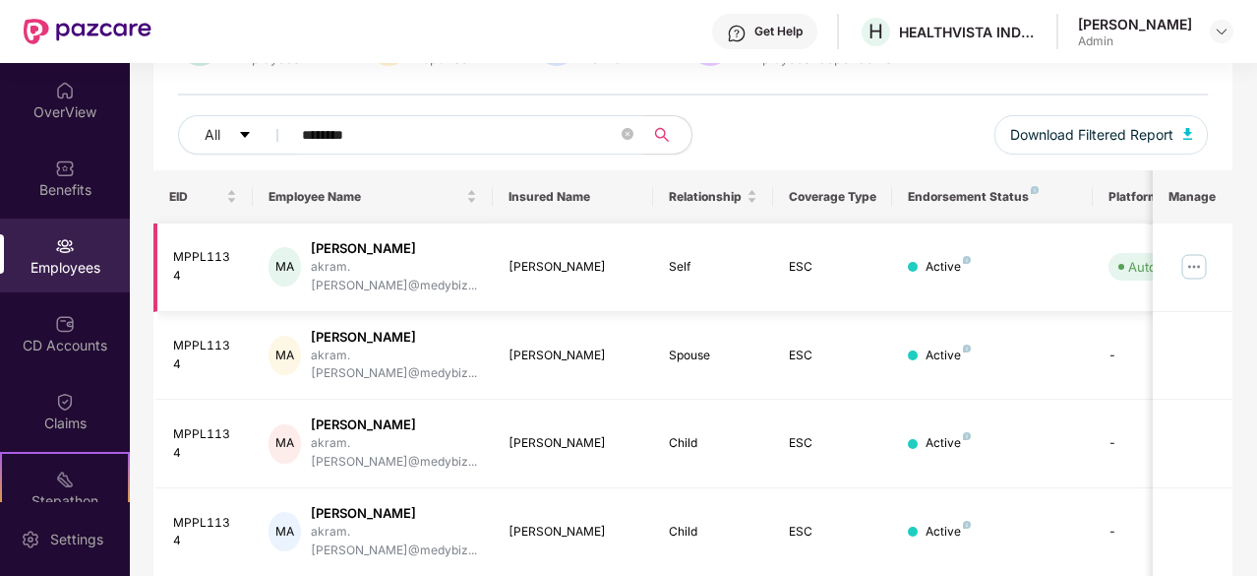
click at [1200, 257] on img at bounding box center [1194, 266] width 31 height 31
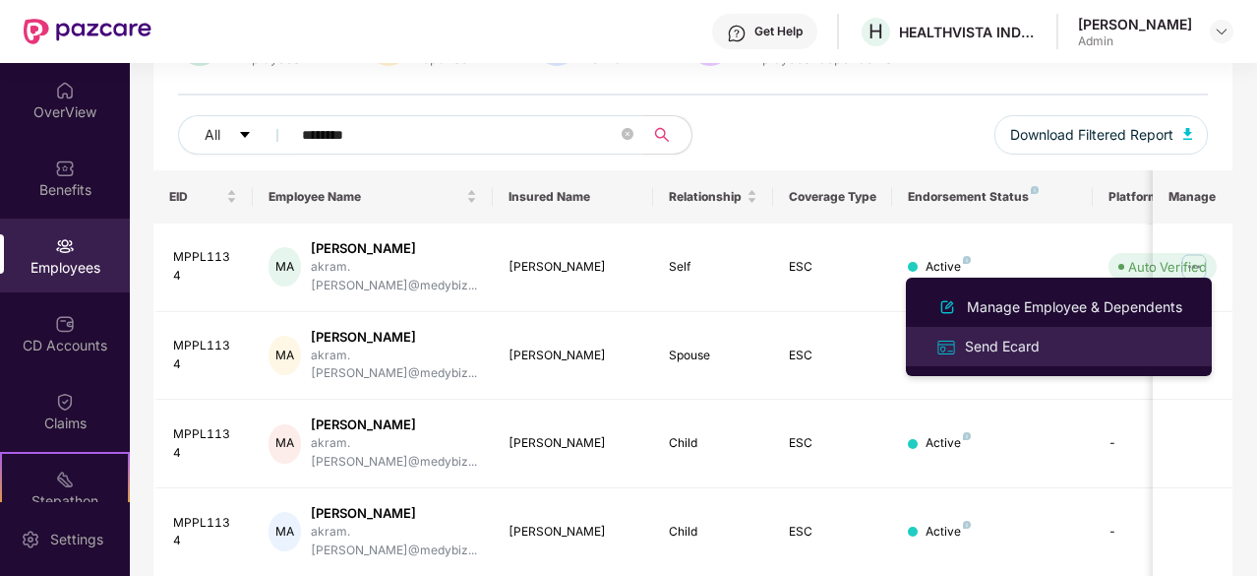
click at [1027, 341] on div "Send Ecard" at bounding box center [1002, 346] width 83 height 22
